Goal: Navigation & Orientation: Find specific page/section

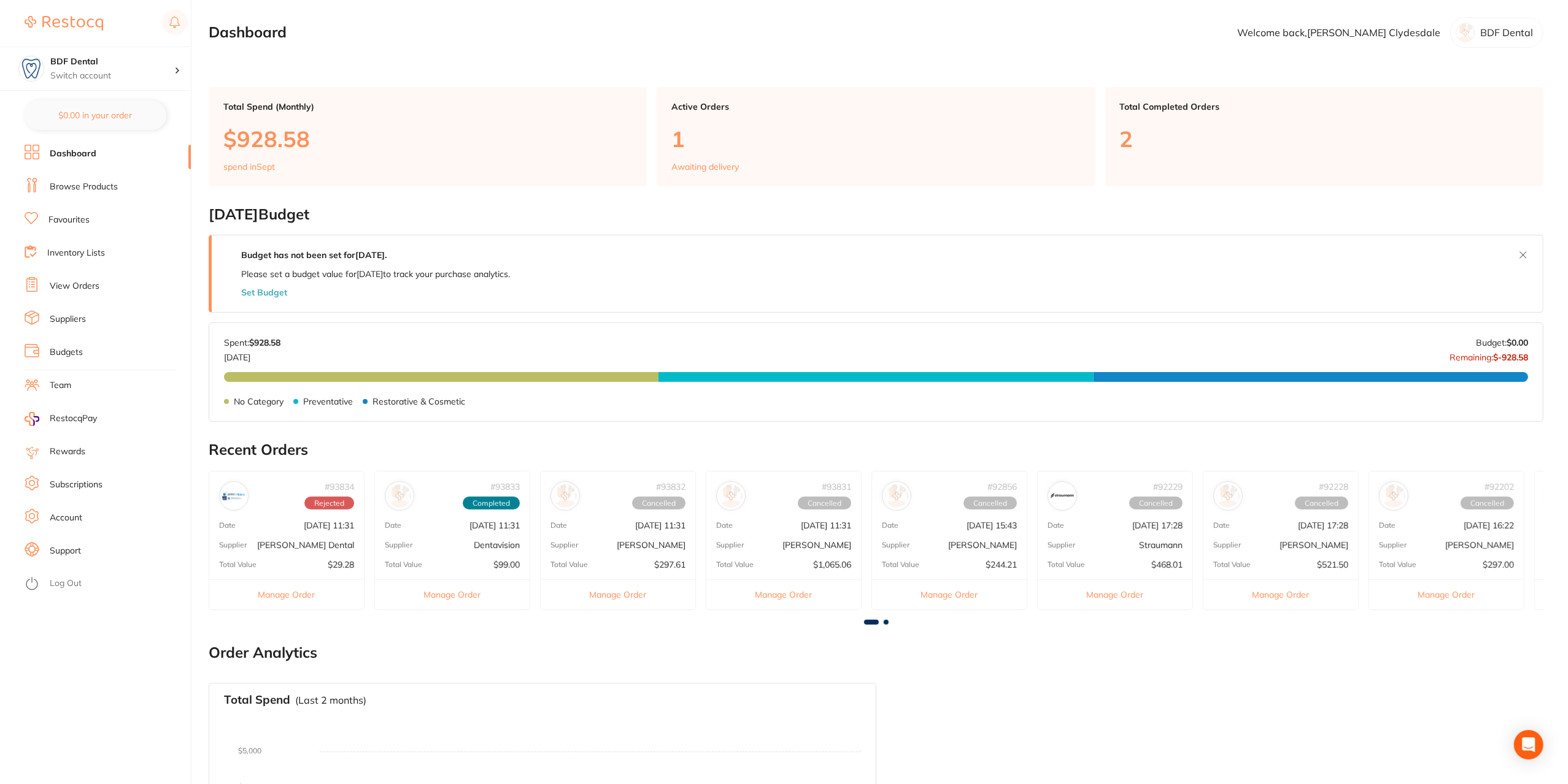
scroll to position [184, 0]
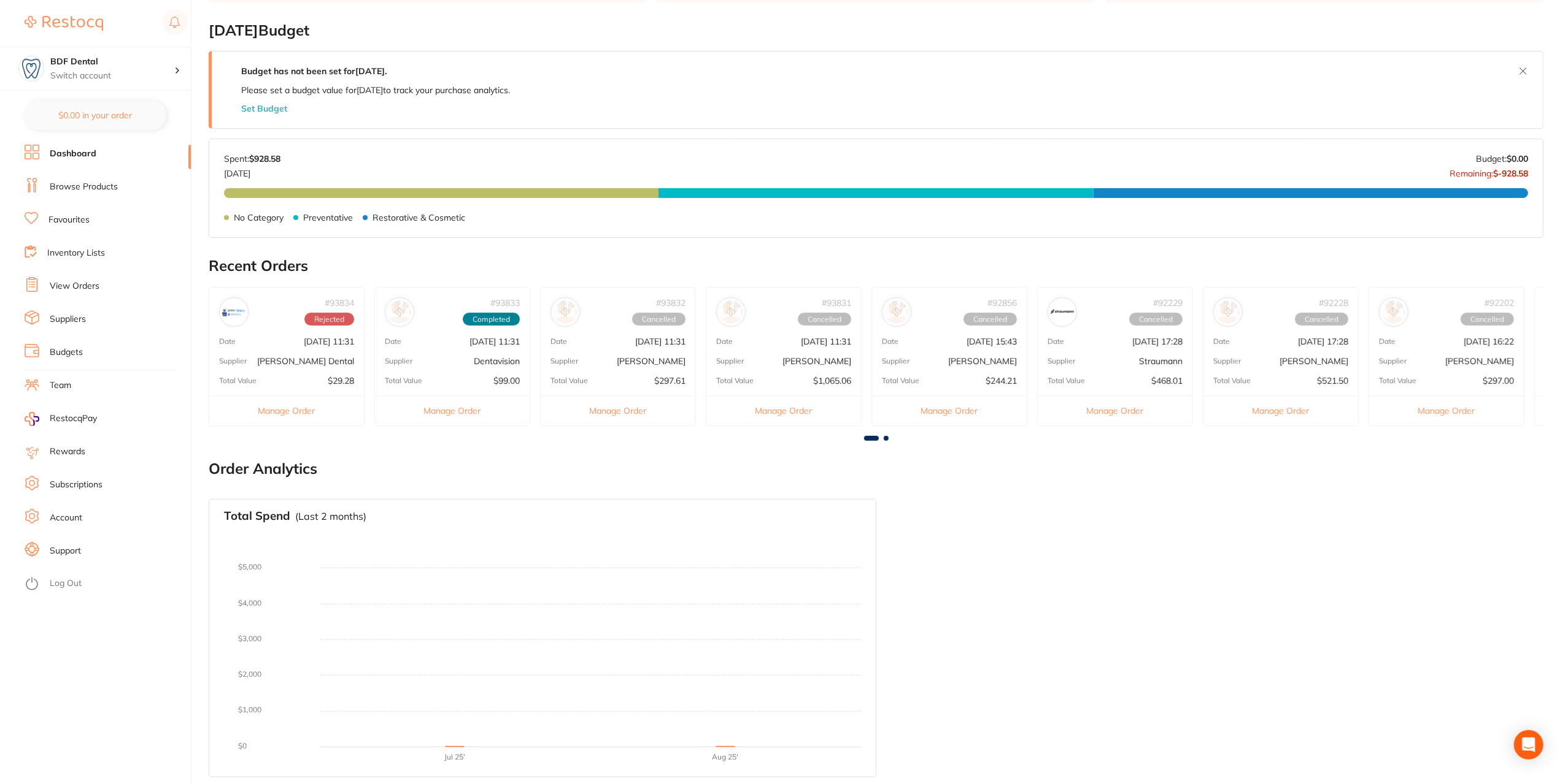
click at [890, 436] on div at bounding box center [876, 438] width 1335 height 5
click at [884, 437] on span at bounding box center [886, 438] width 5 height 5
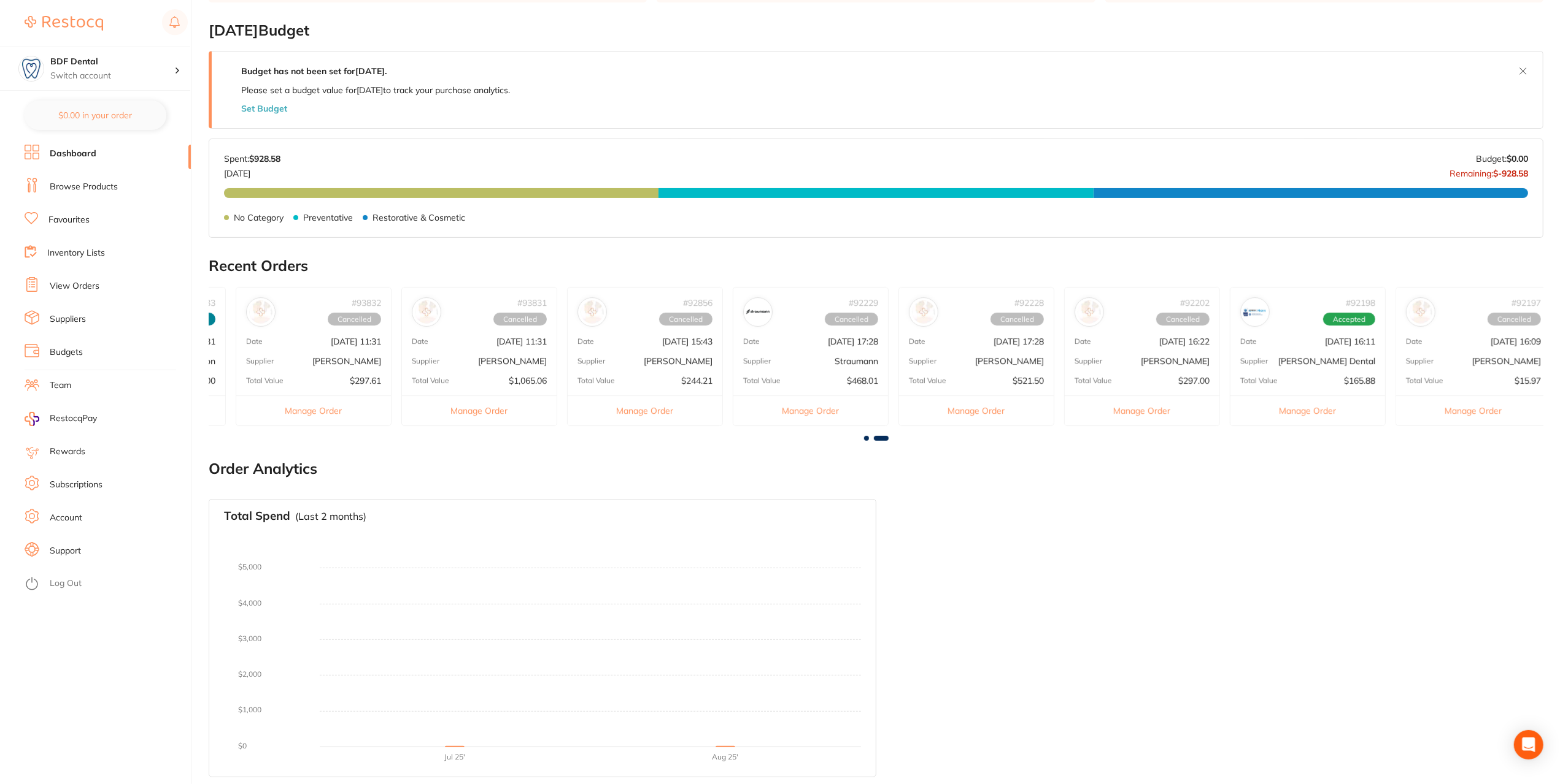
scroll to position [0, 312]
click at [1517, 748] on div "Open Intercom Messenger" at bounding box center [1528, 745] width 32 height 32
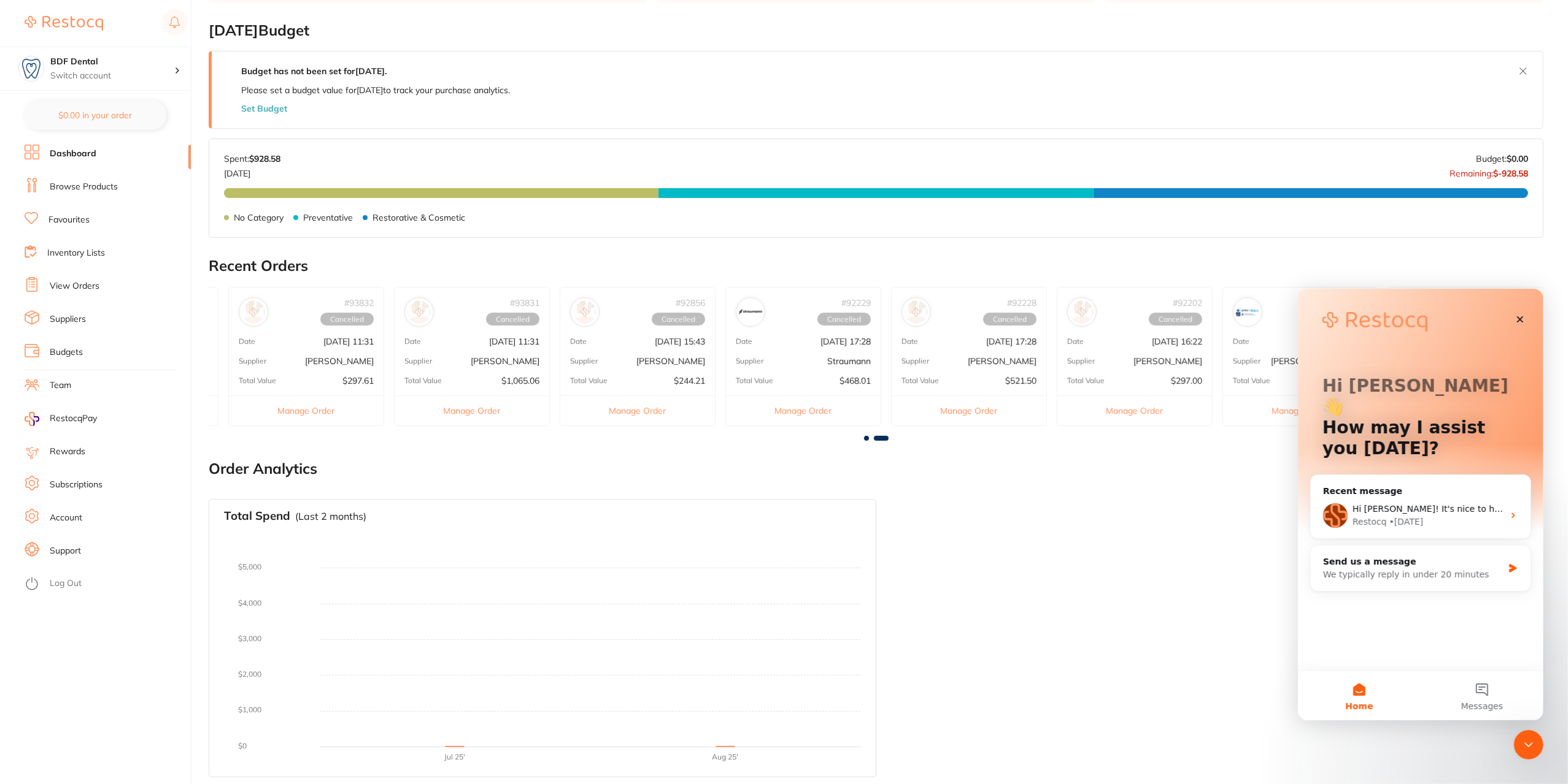
scroll to position [0, 0]
click at [1460, 515] on div "Restocq • [DATE]" at bounding box center [1427, 521] width 151 height 13
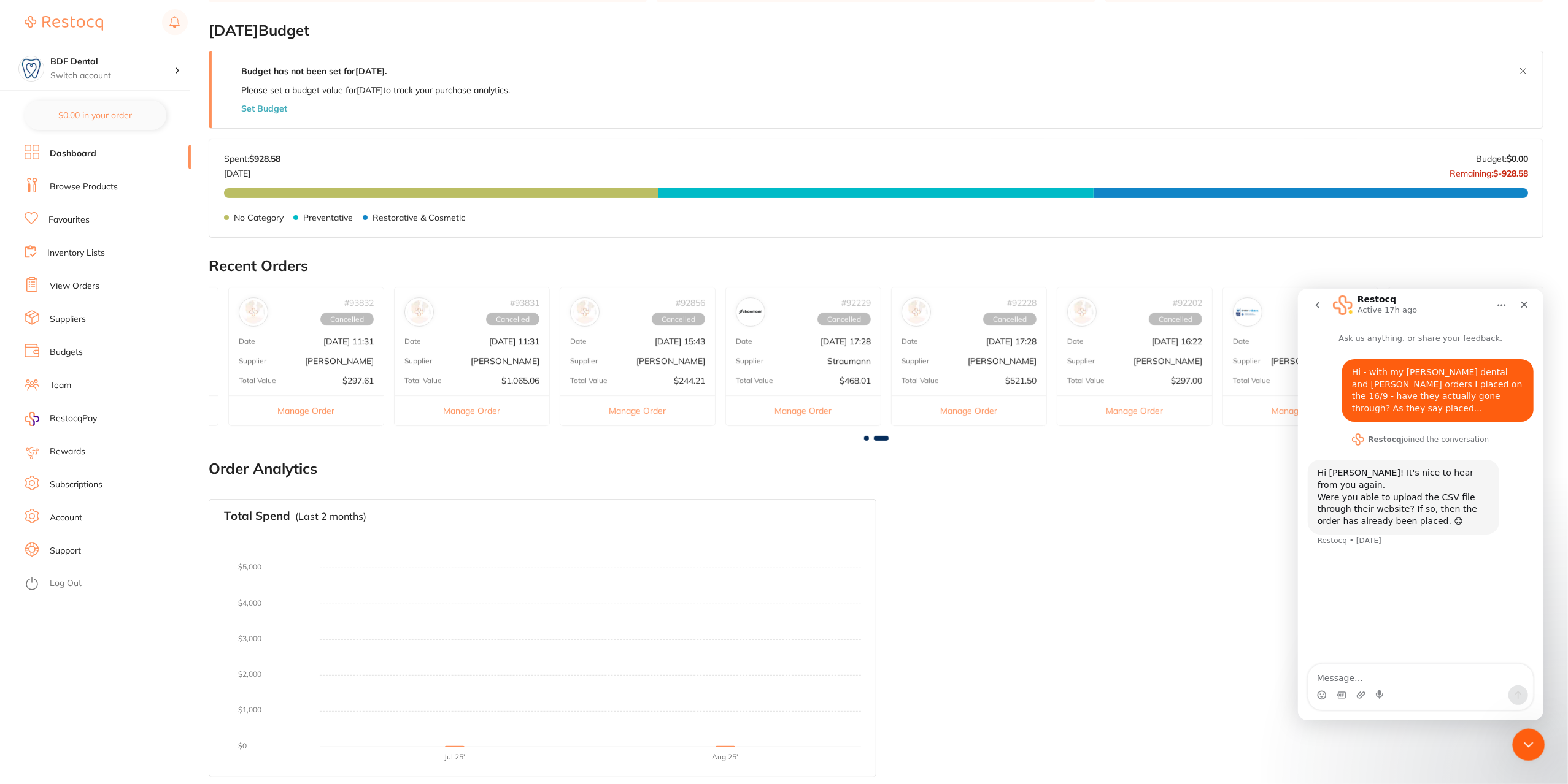
click at [1522, 742] on icon "Close Intercom Messenger" at bounding box center [1526, 742] width 14 height 14
